Goal: Task Accomplishment & Management: Complete application form

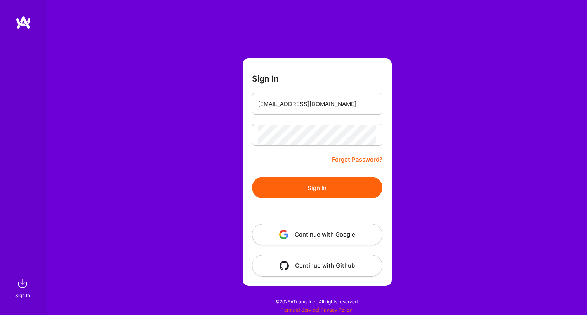
click at [301, 189] on button "Sign In" at bounding box center [317, 188] width 130 height 22
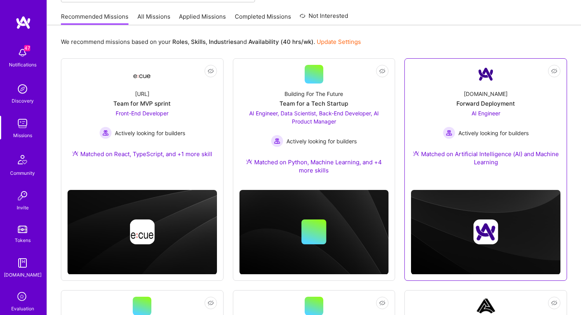
scroll to position [70, 0]
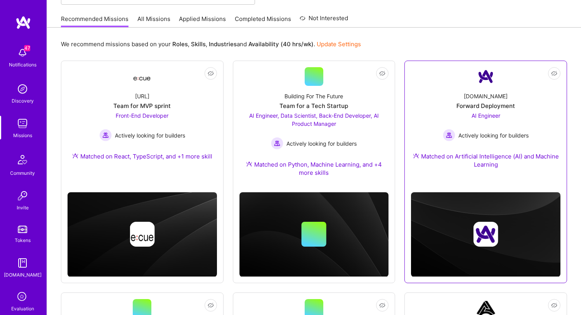
click at [485, 116] on span "AI Engineer" at bounding box center [486, 115] width 29 height 7
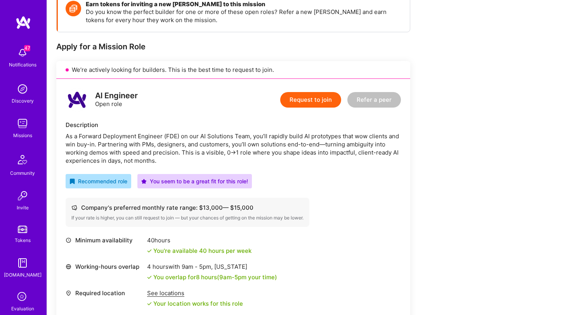
scroll to position [122, 0]
click at [316, 99] on button "Request to join" at bounding box center [310, 99] width 61 height 16
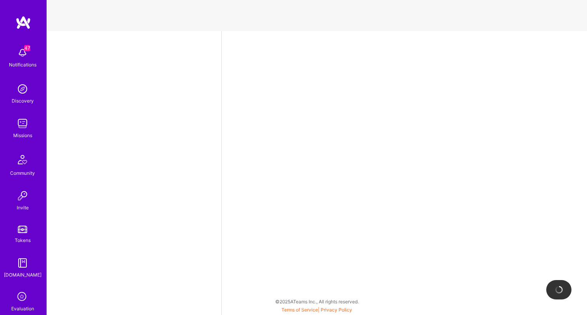
select select "US"
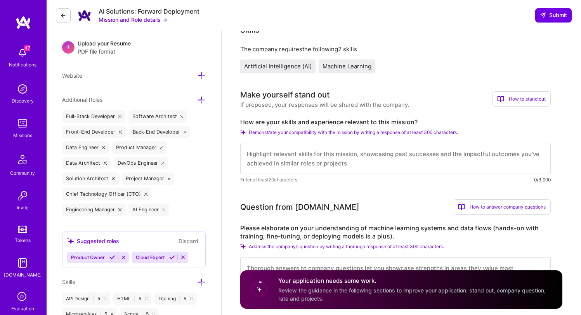
scroll to position [239, 0]
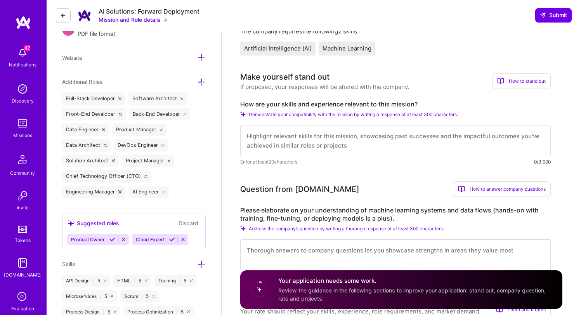
click at [367, 149] on textarea at bounding box center [395, 140] width 311 height 31
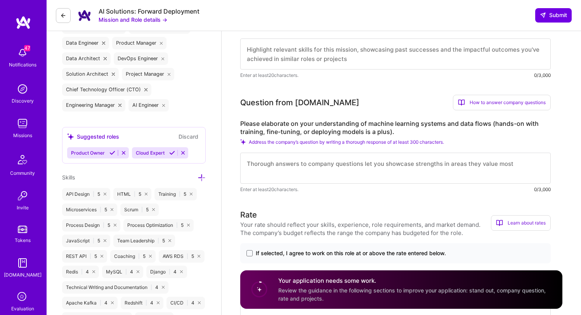
scroll to position [346, 0]
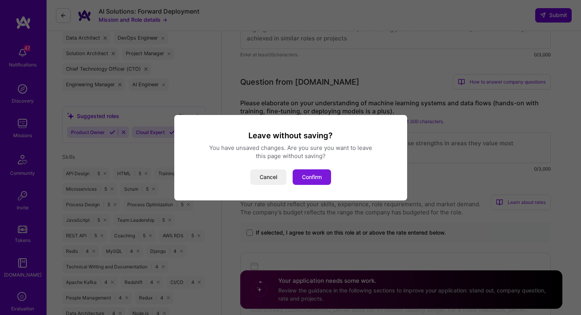
click at [311, 175] on button "Confirm" at bounding box center [312, 177] width 38 height 16
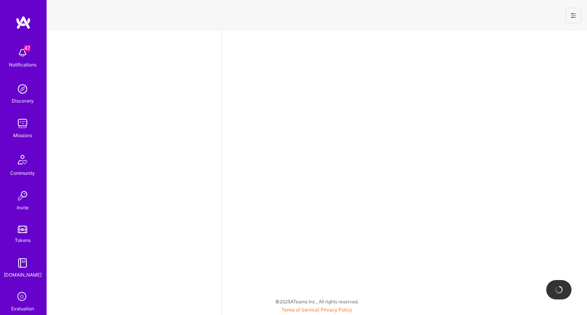
select select "US"
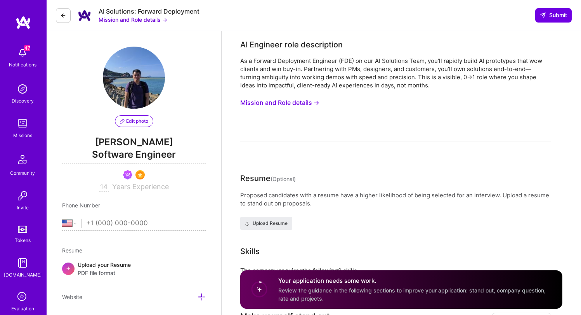
click at [338, 99] on div "As a Forward Deployment Engineer (FDE) on our AI Solutions Team, you’ll rapidly…" at bounding box center [395, 99] width 311 height 85
click at [20, 89] on img at bounding box center [23, 89] width 16 height 16
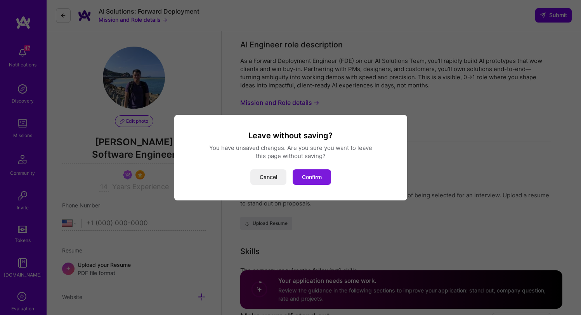
click at [316, 176] on button "Confirm" at bounding box center [312, 177] width 38 height 16
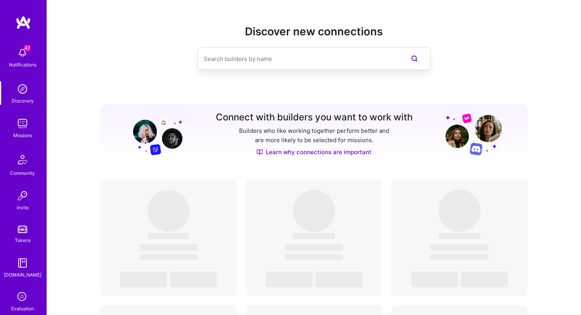
click at [447, 51] on div at bounding box center [314, 58] width 427 height 23
